Goal: Information Seeking & Learning: Learn about a topic

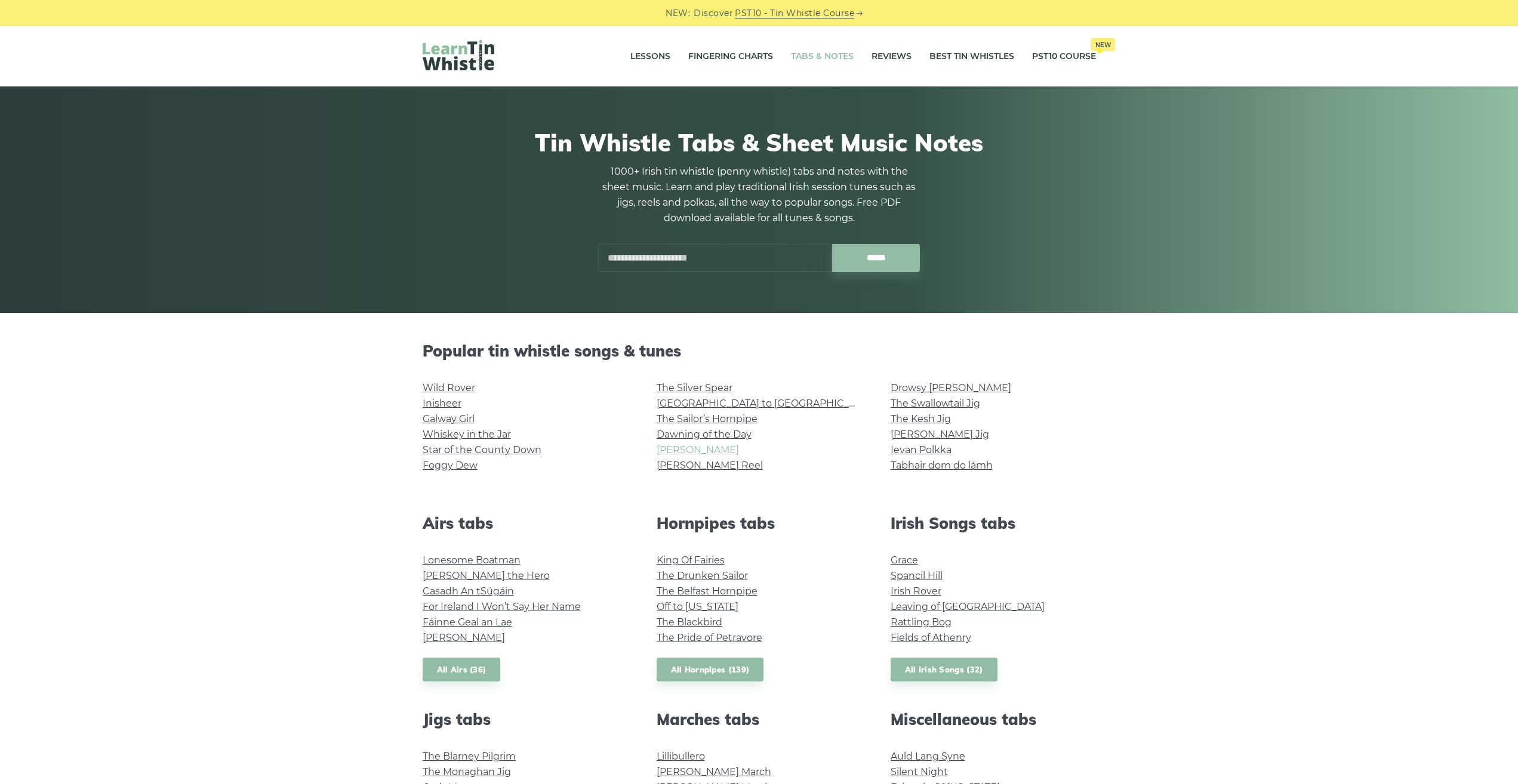
click at [673, 446] on link "[PERSON_NAME]" at bounding box center [697, 450] width 82 height 12
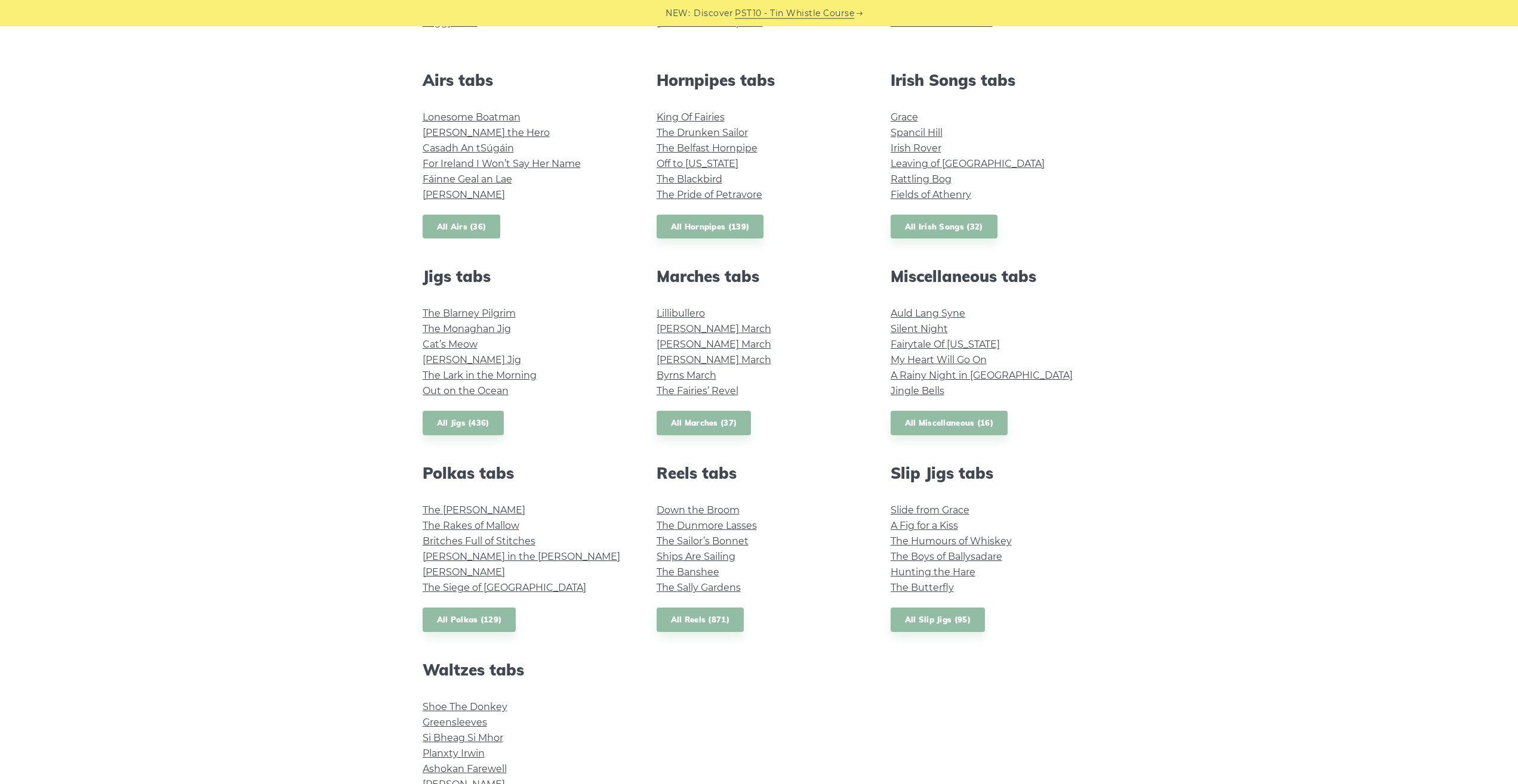
scroll to position [507, 0]
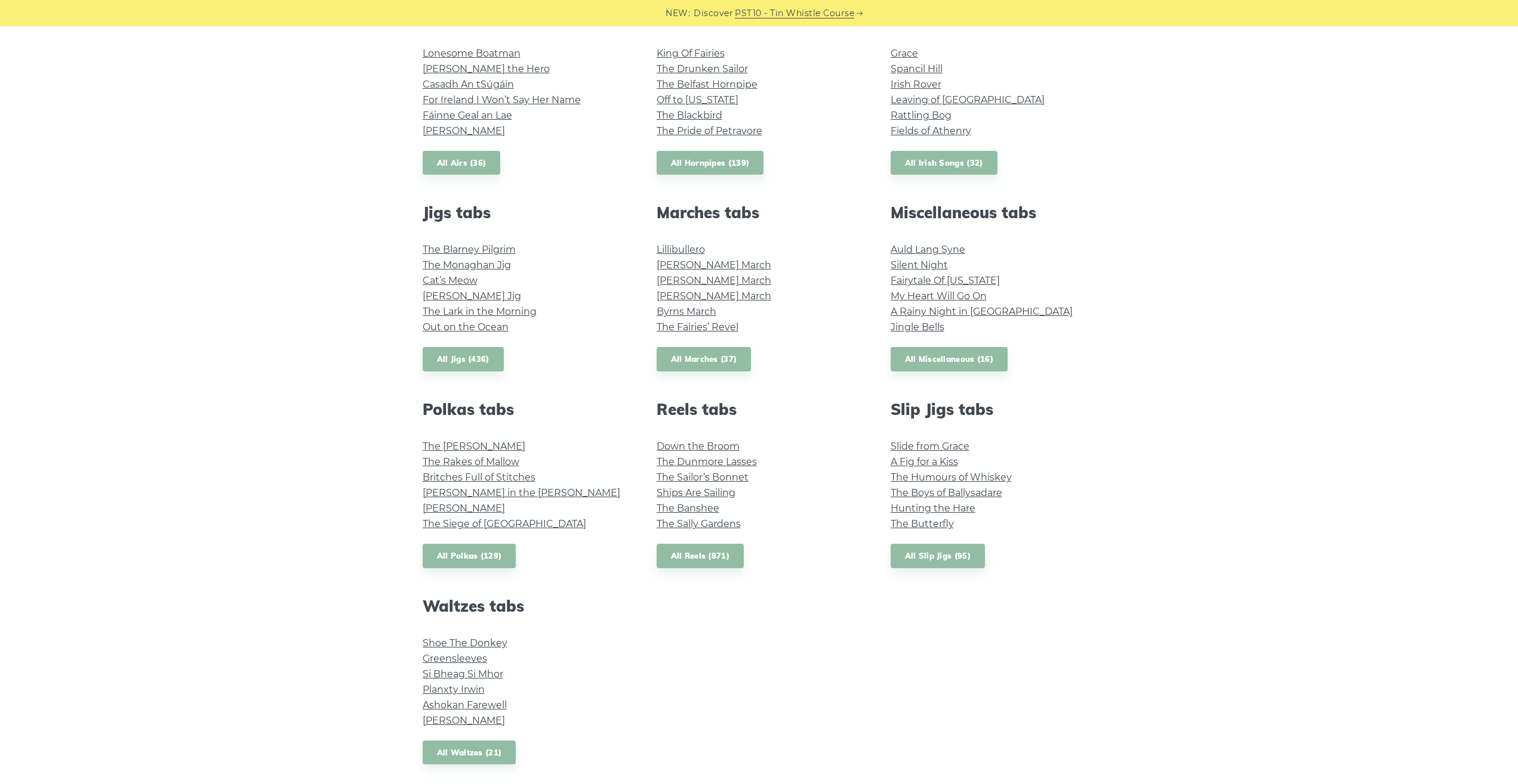
click at [709, 346] on div "Marches tabs Lillibullero O’Sullivan’s March Brian Boru’s March O’Neill’s March…" at bounding box center [759, 288] width 234 height 168
click at [966, 370] on link "All Miscellaneous (16)" at bounding box center [949, 359] width 118 height 24
click at [718, 565] on link "All Reels (871)" at bounding box center [700, 556] width 88 height 24
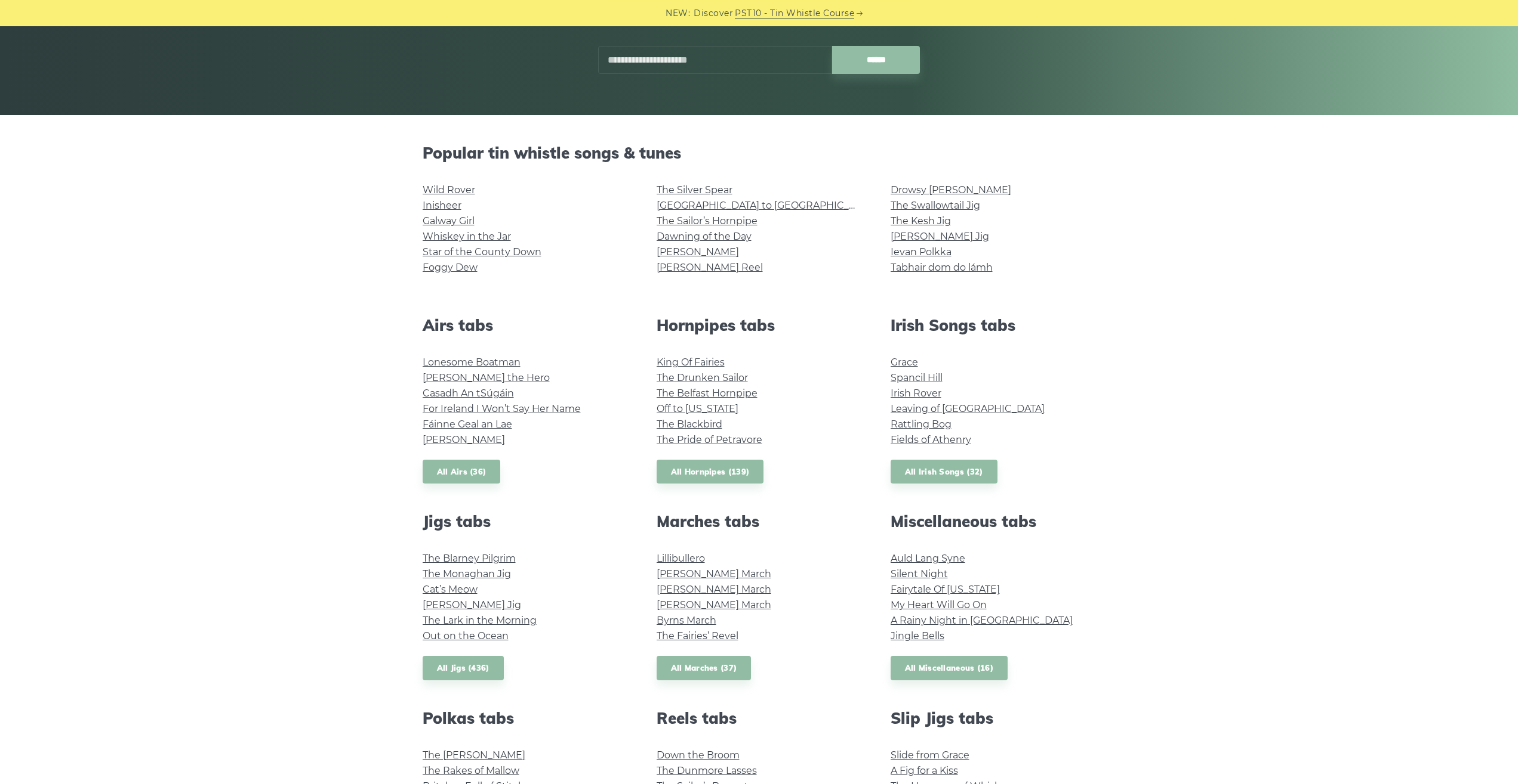
scroll to position [0, 0]
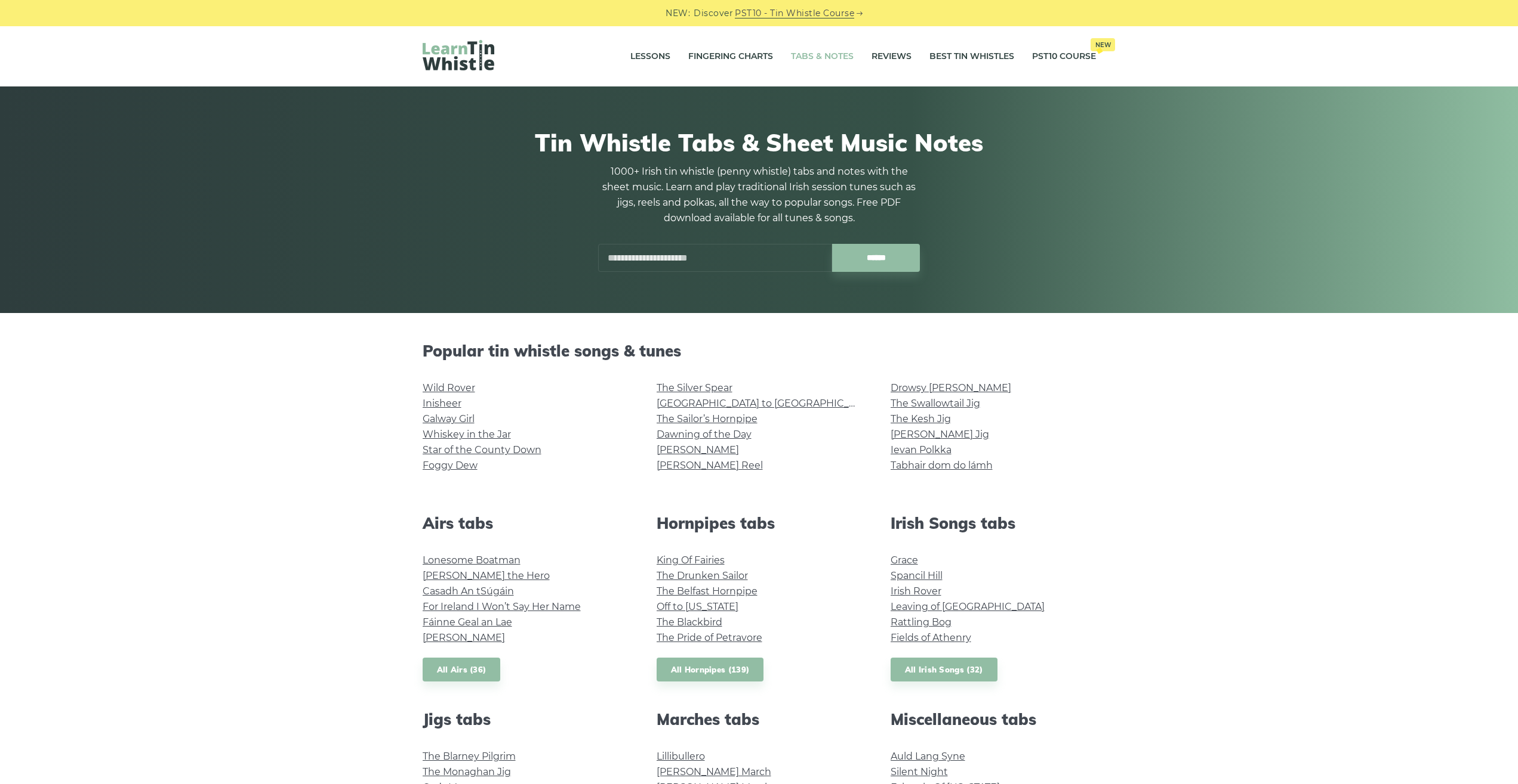
click at [661, 258] on input "text" at bounding box center [715, 257] width 234 height 28
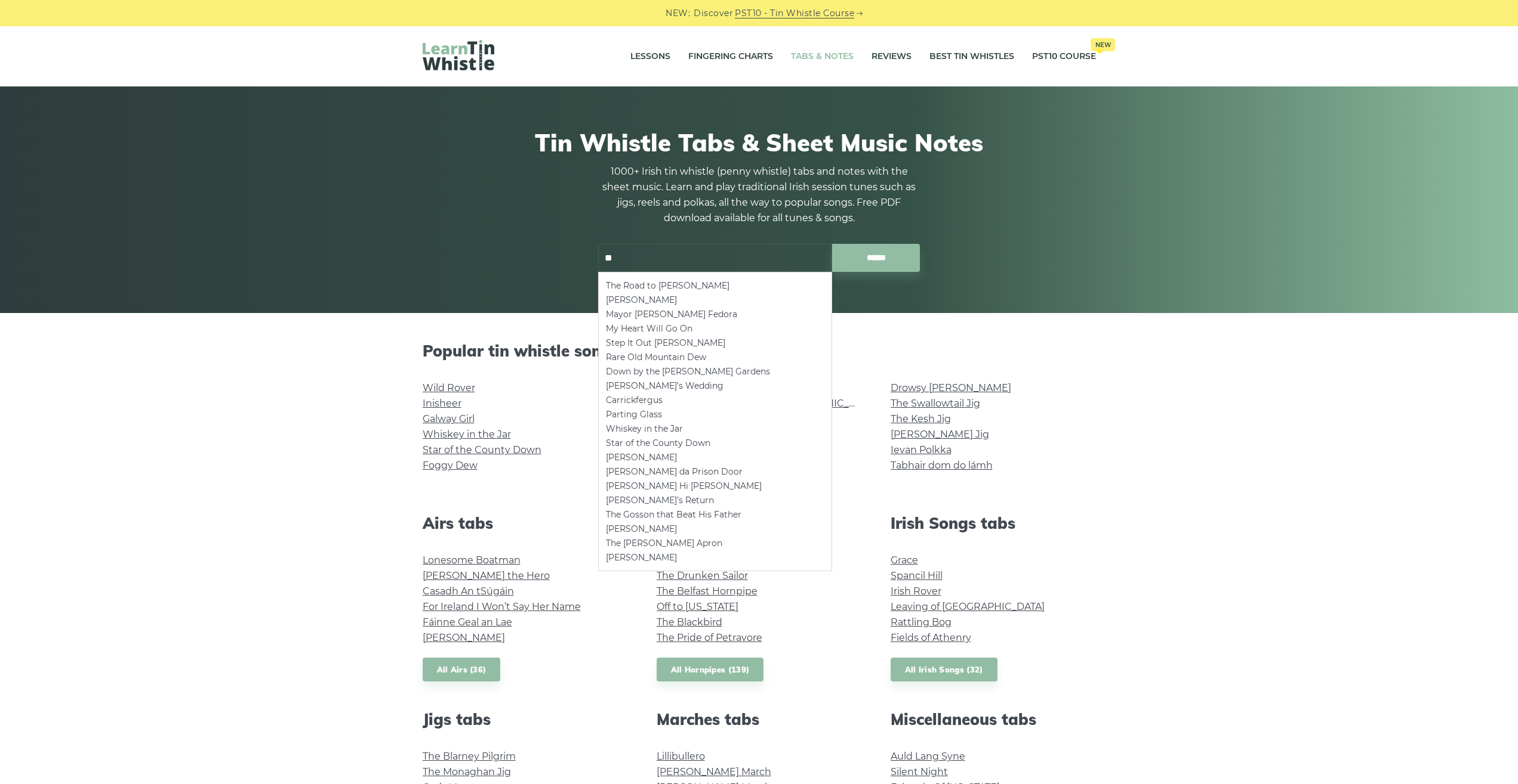
type input "*"
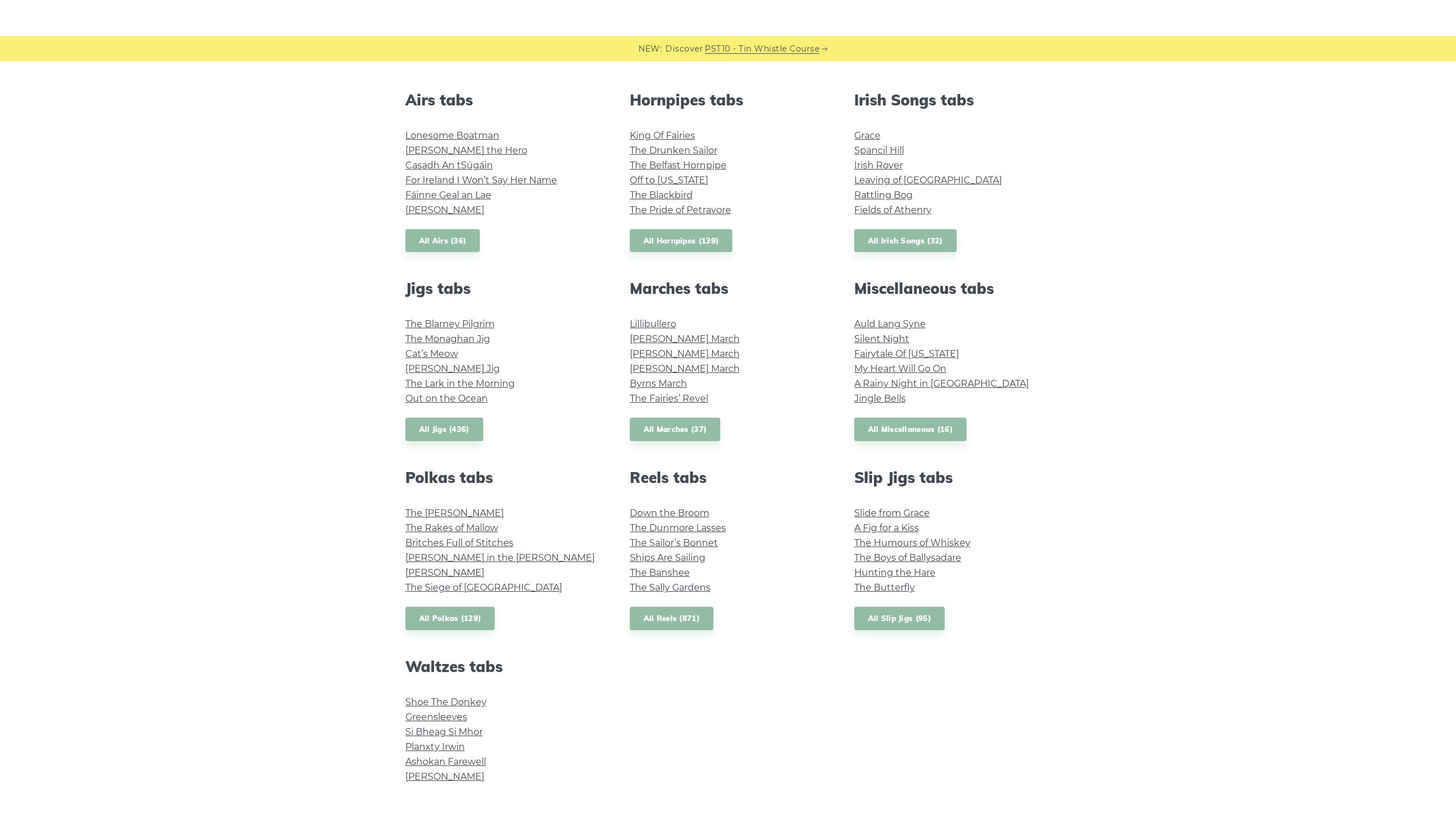
scroll to position [487, 0]
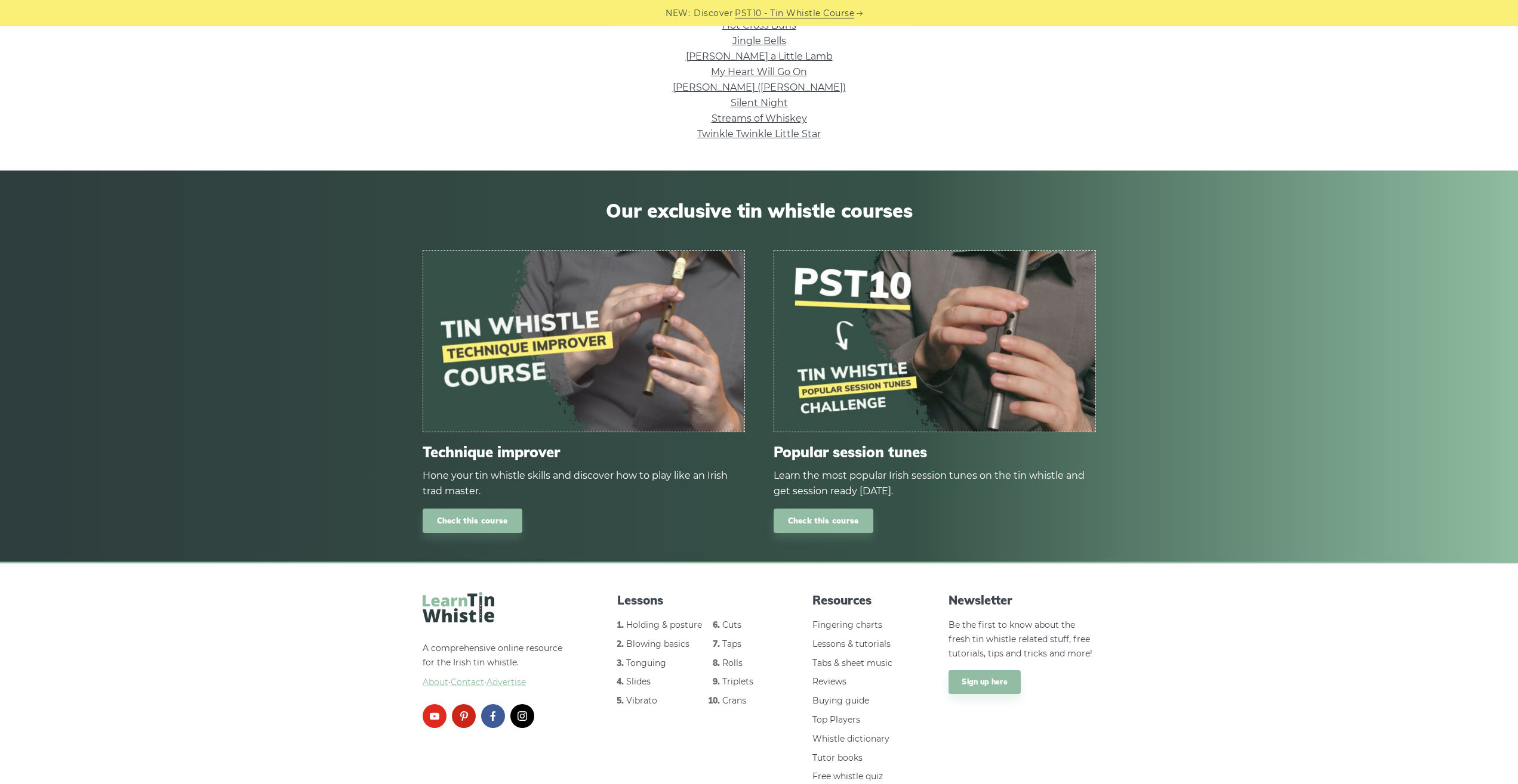
scroll to position [501, 0]
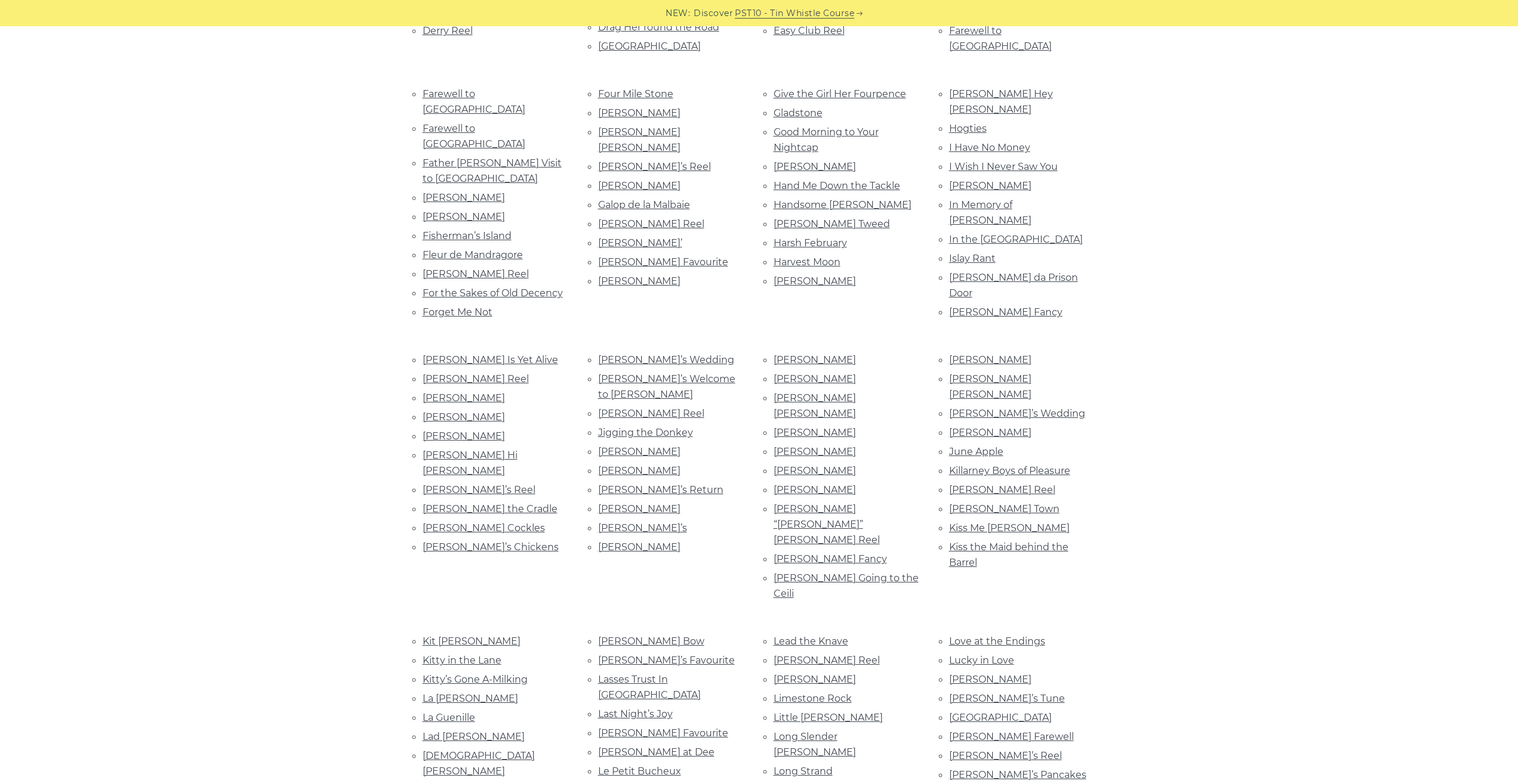
scroll to position [1014, 0]
